Goal: Task Accomplishment & Management: Manage account settings

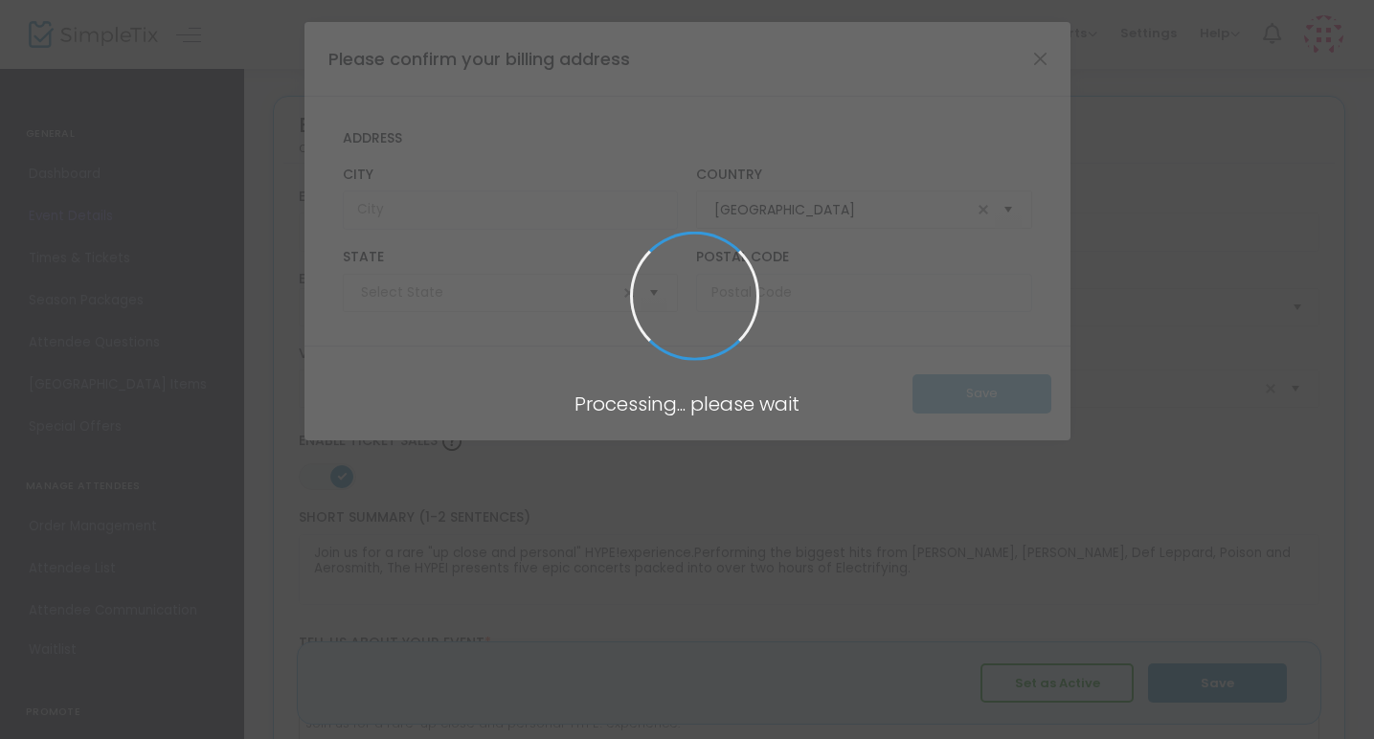
type input "[US_STATE]"
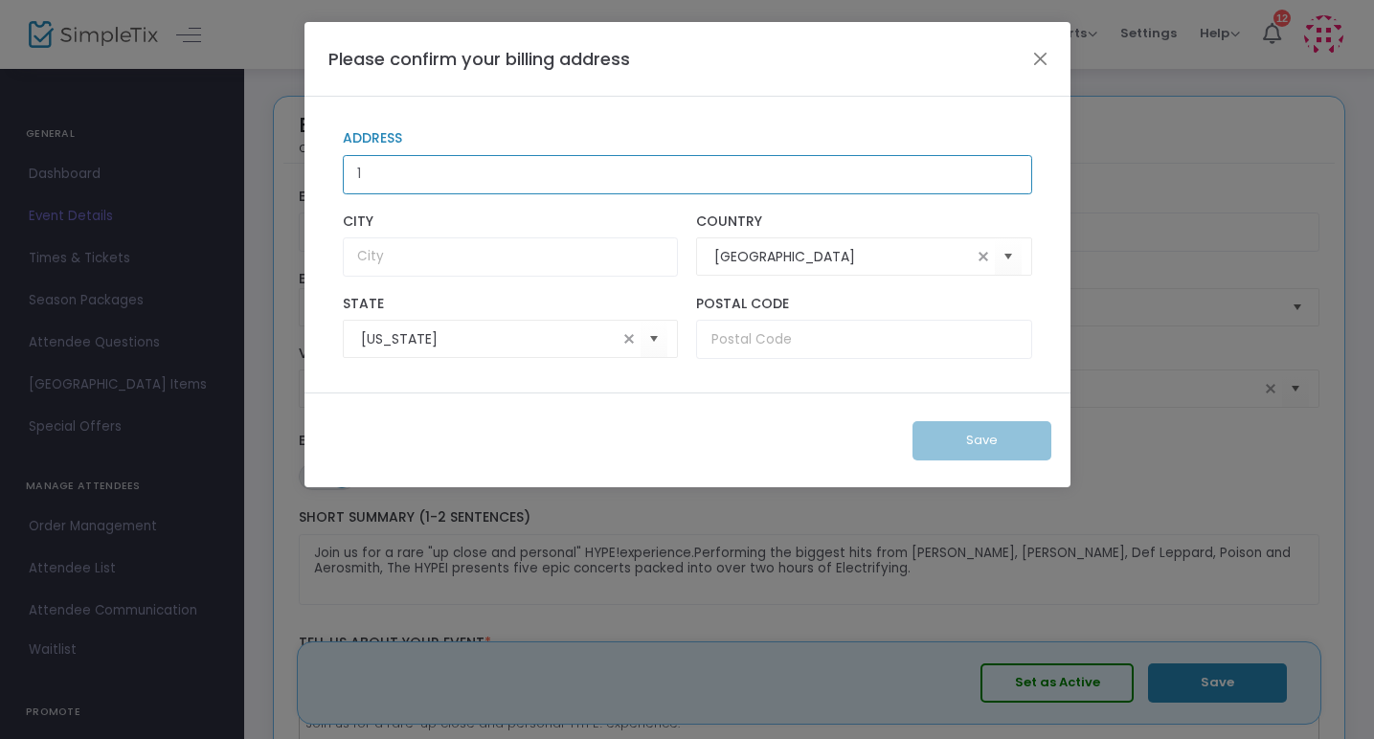
type input "[STREET_ADDRESS]"
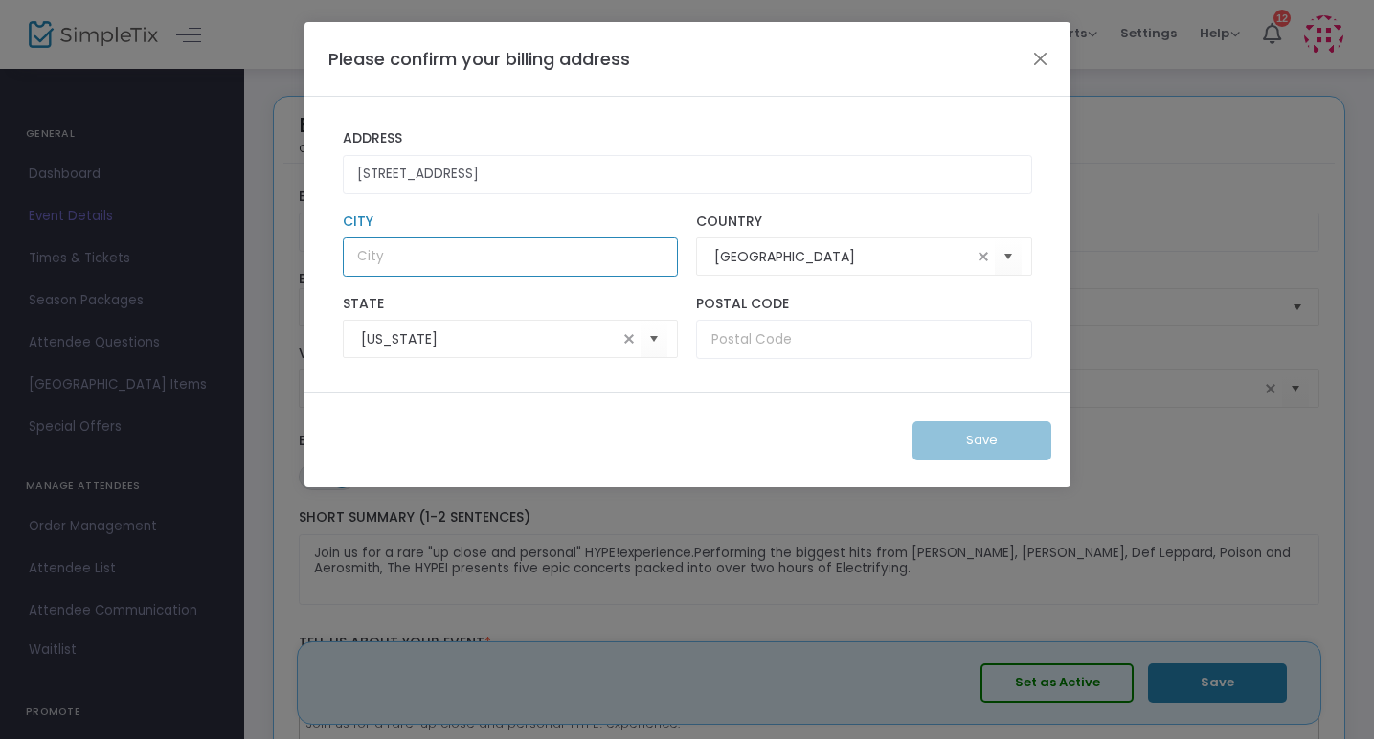
type input "[GEOGRAPHIC_DATA]"
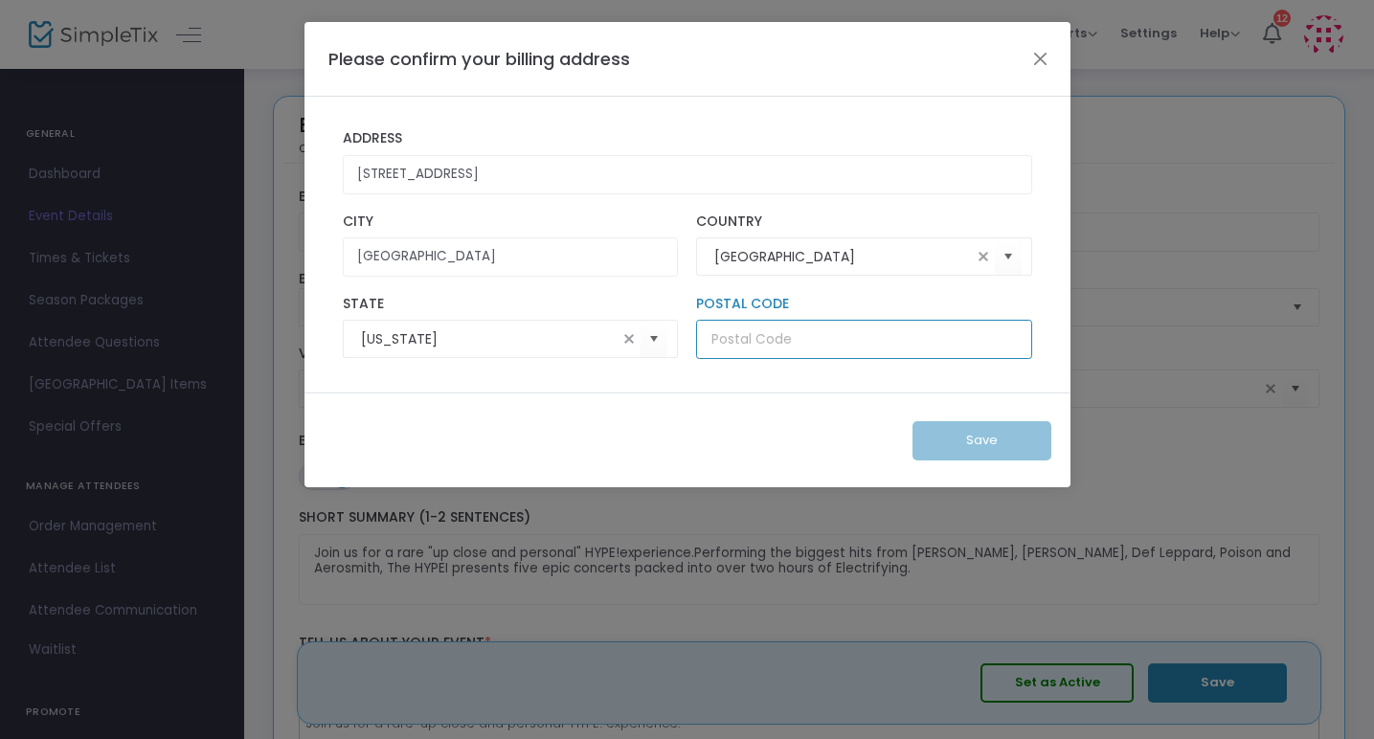
type input "55337"
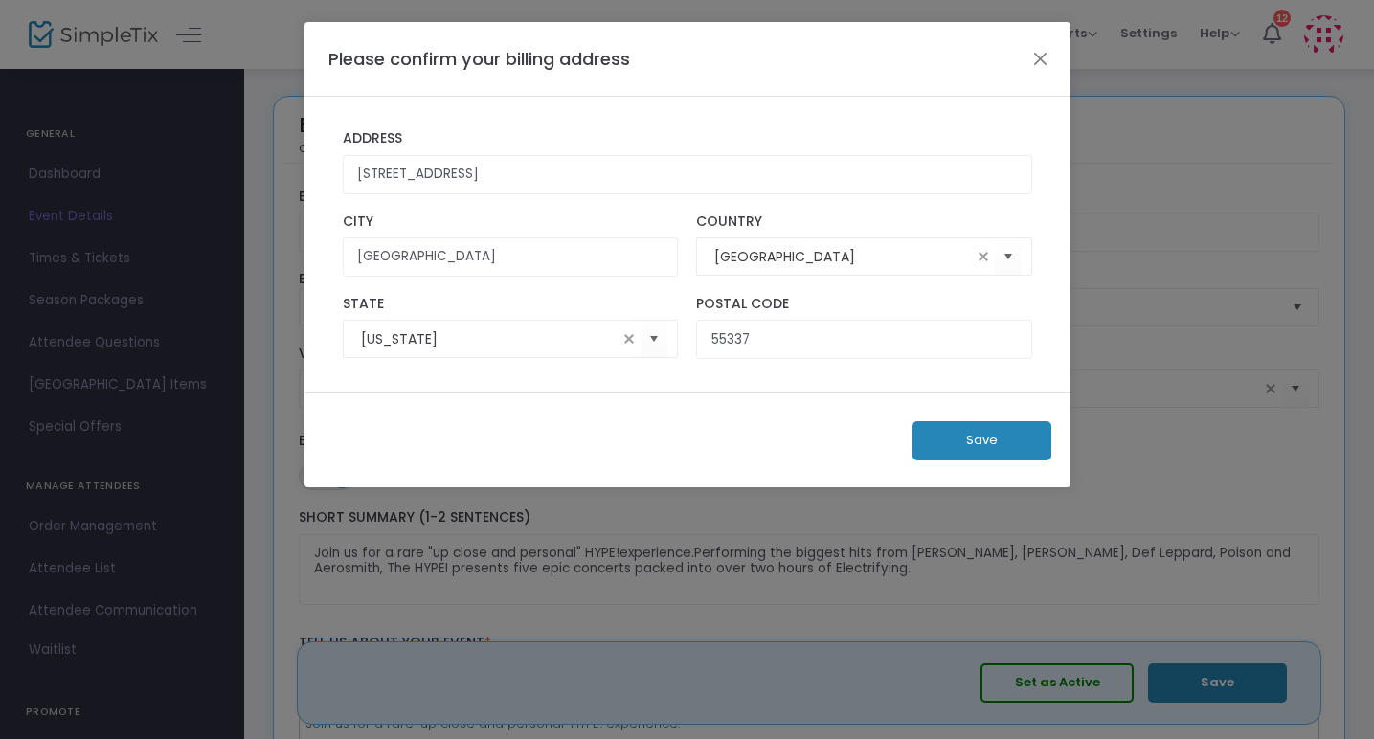
click at [974, 444] on button "Save" at bounding box center [981, 440] width 139 height 39
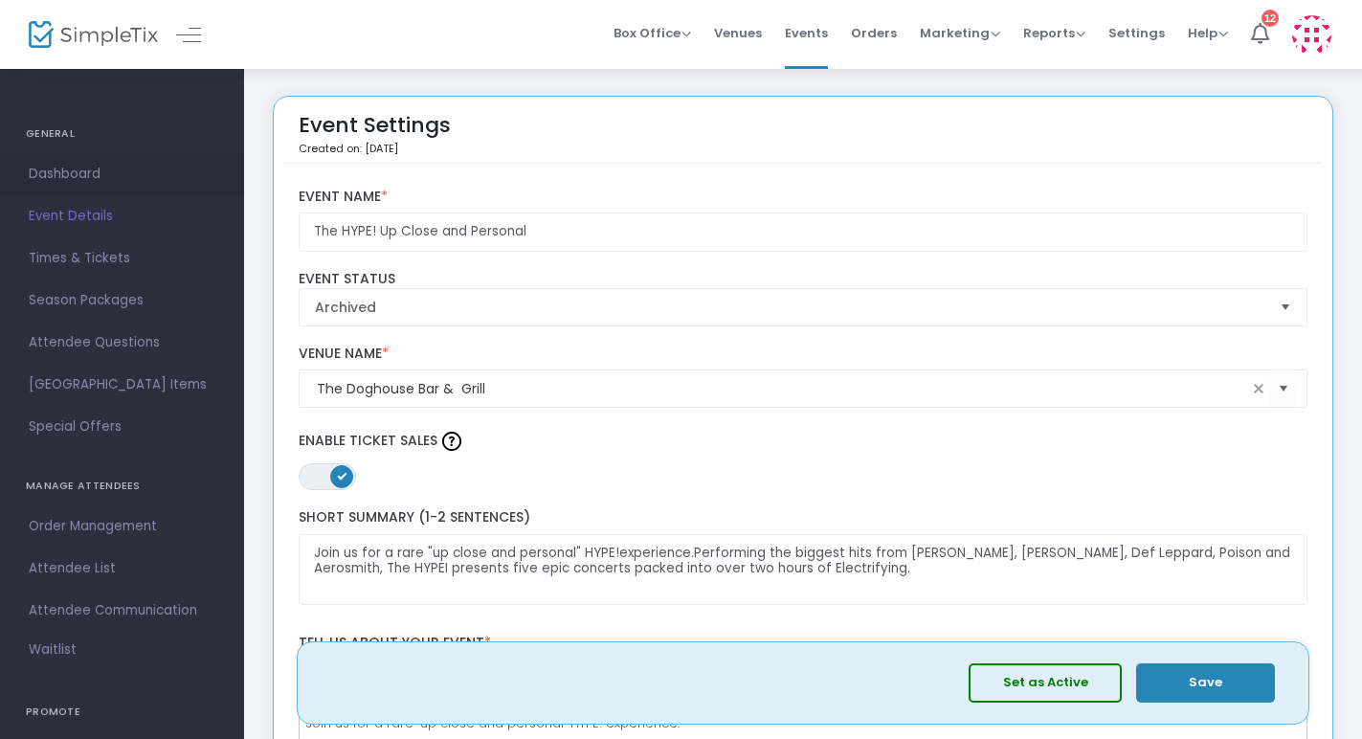
click at [73, 175] on span "Dashboard" at bounding box center [122, 174] width 187 height 25
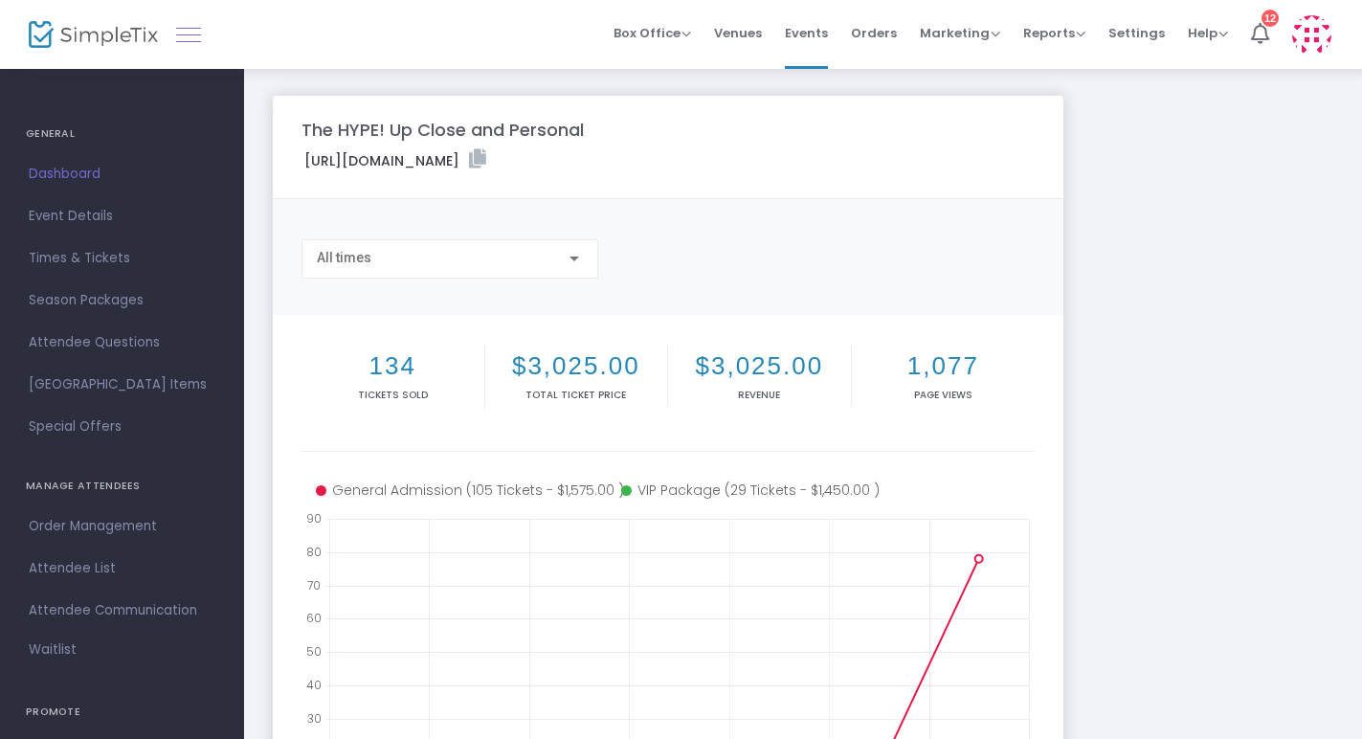
click at [187, 38] on link at bounding box center [188, 34] width 25 height 25
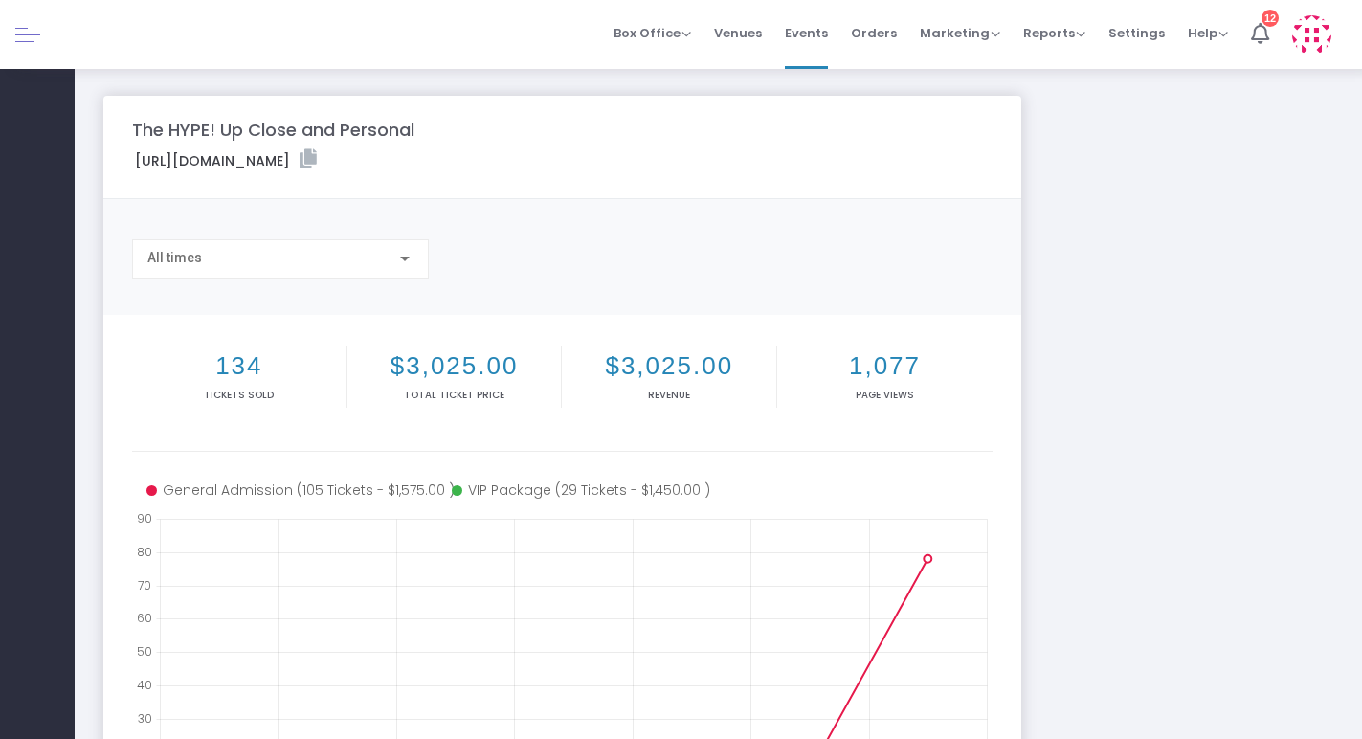
click at [24, 40] on link at bounding box center [27, 34] width 25 height 25
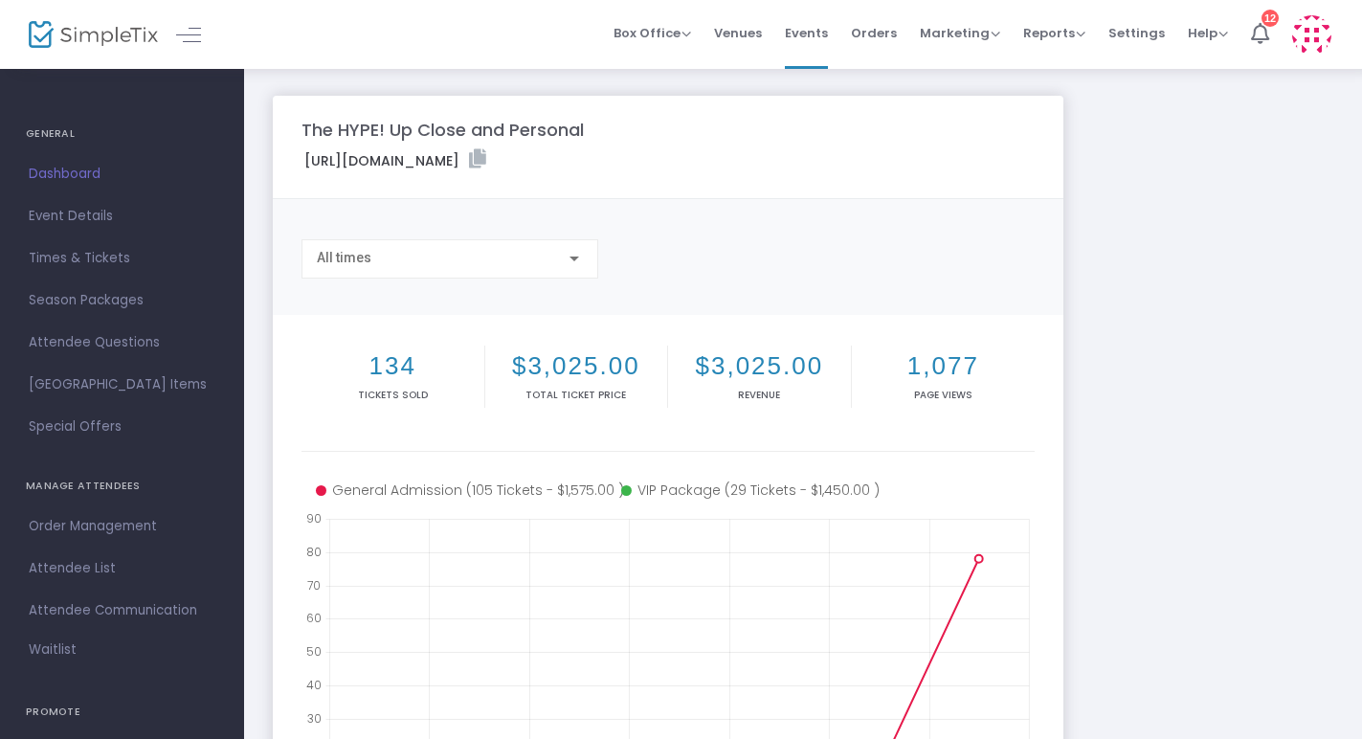
click at [44, 34] on img at bounding box center [93, 35] width 129 height 28
